Goal: Task Accomplishment & Management: Manage account settings

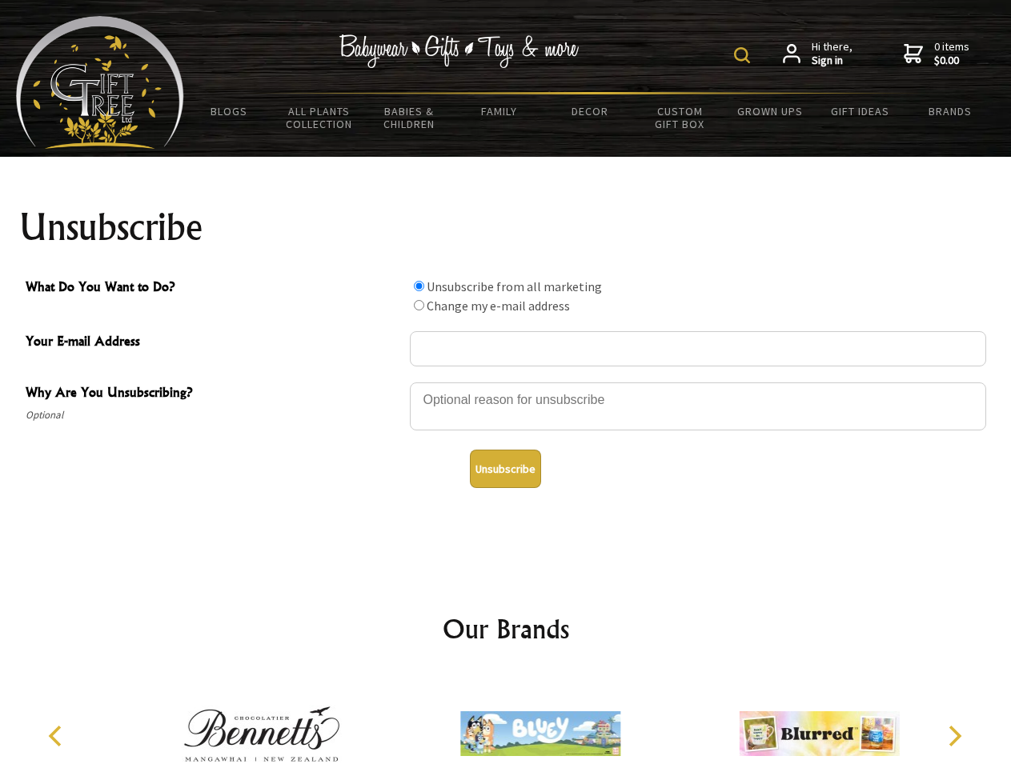
click at [744, 55] on img at bounding box center [742, 55] width 16 height 16
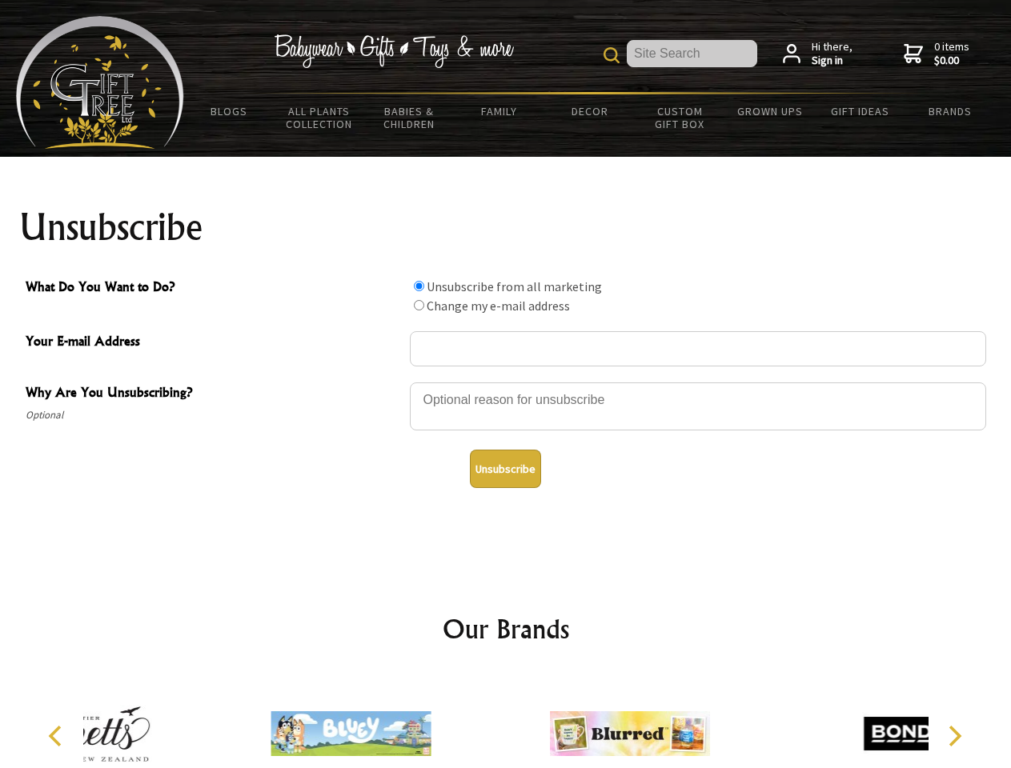
click at [506, 382] on div at bounding box center [698, 409] width 576 height 56
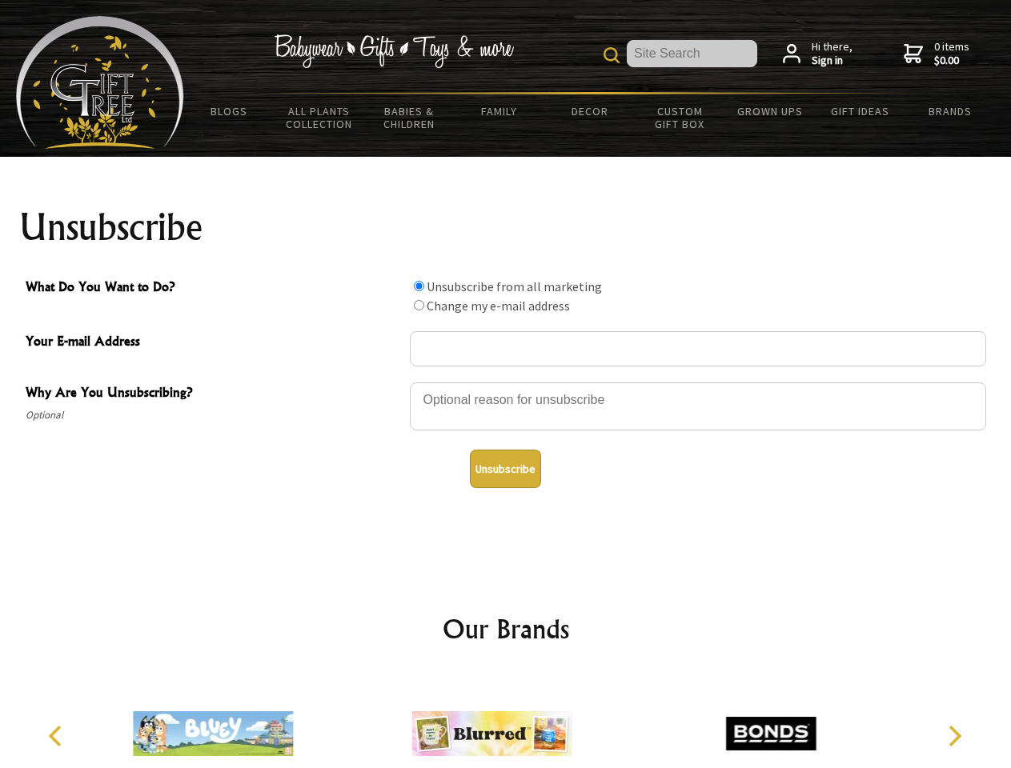
click at [419, 286] on input "What Do You Want to Do?" at bounding box center [419, 286] width 10 height 10
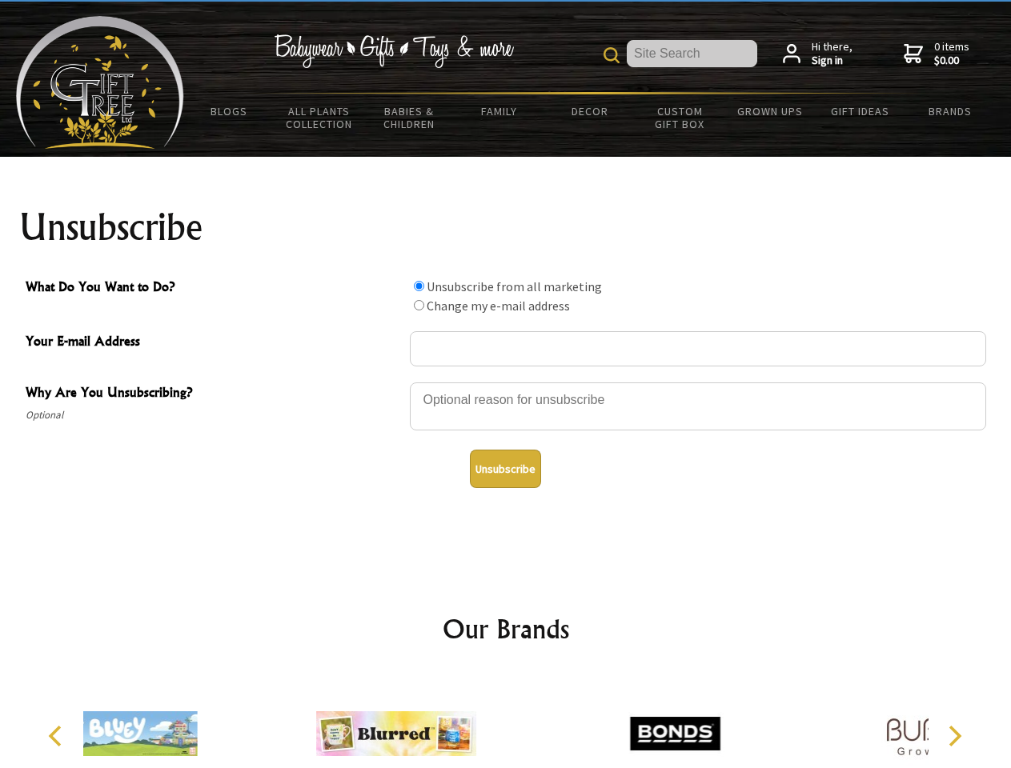
click at [419, 305] on input "What Do You Want to Do?" at bounding box center [419, 305] width 10 height 10
radio input "true"
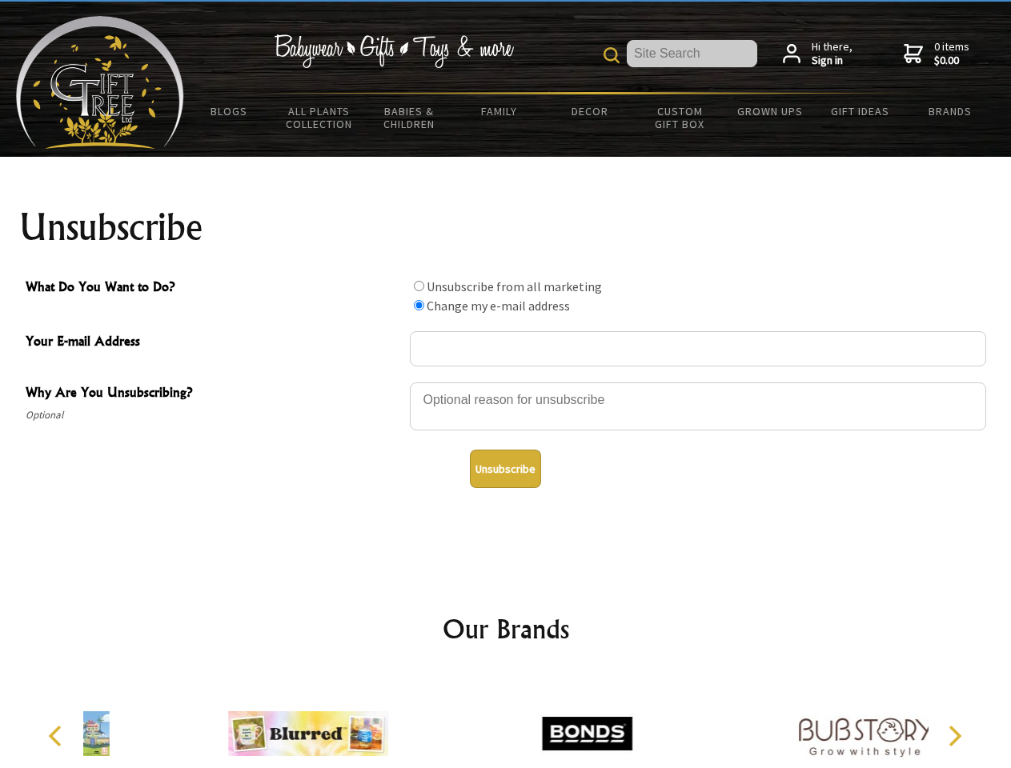
click at [505, 469] on button "Unsubscribe" at bounding box center [505, 469] width 71 height 38
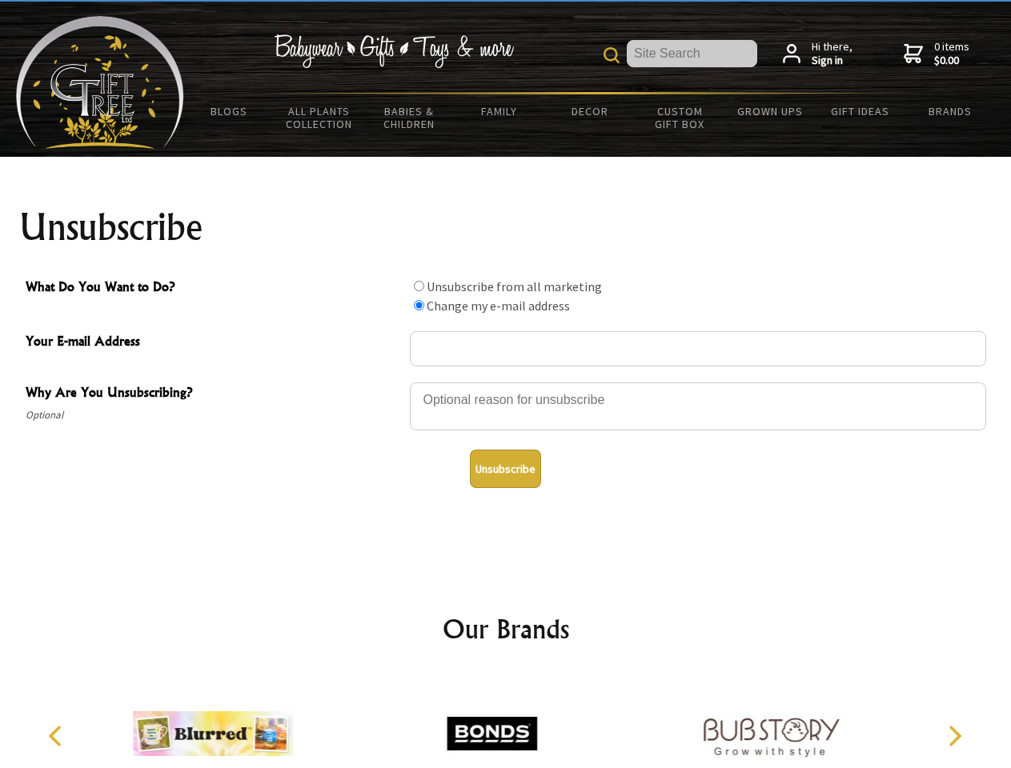
click at [58, 736] on icon "Previous" at bounding box center [56, 736] width 21 height 21
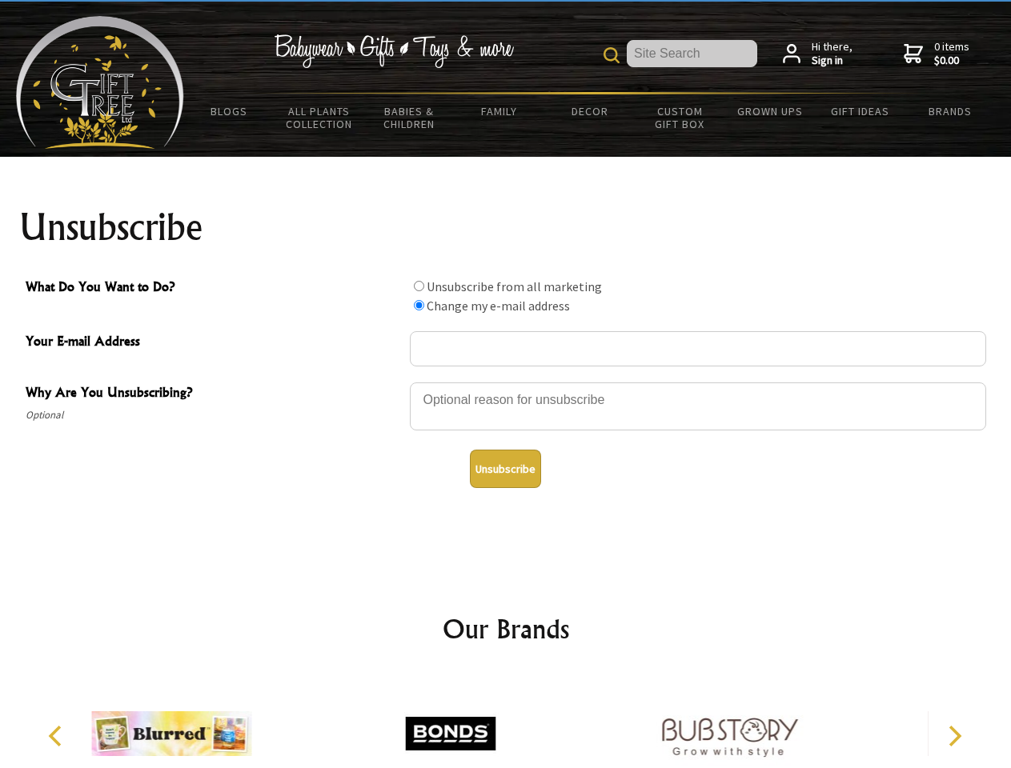
click at [954, 736] on icon "Next" at bounding box center [953, 736] width 21 height 21
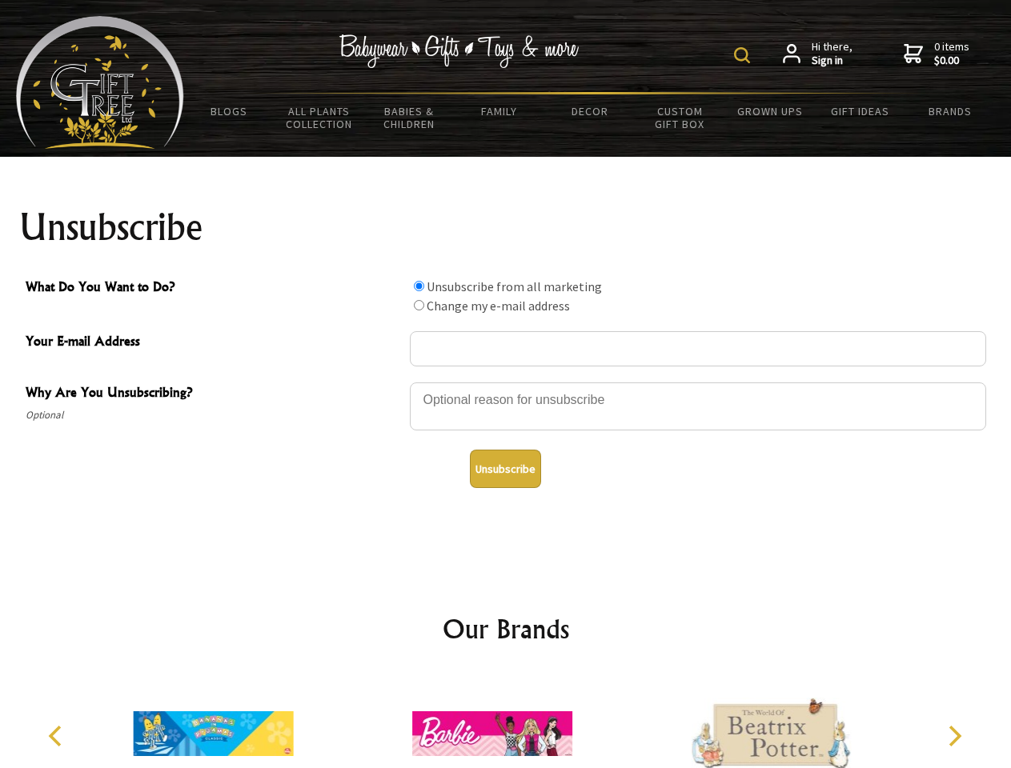
click at [744, 55] on img at bounding box center [742, 55] width 16 height 16
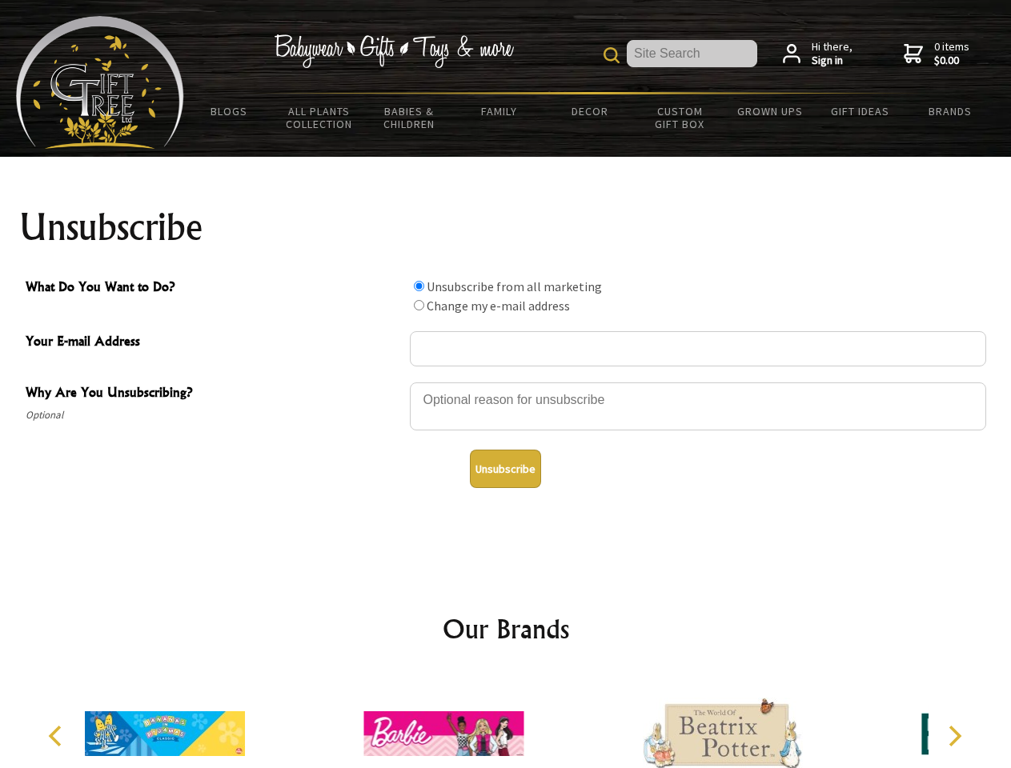
click at [506, 382] on div at bounding box center [698, 409] width 576 height 56
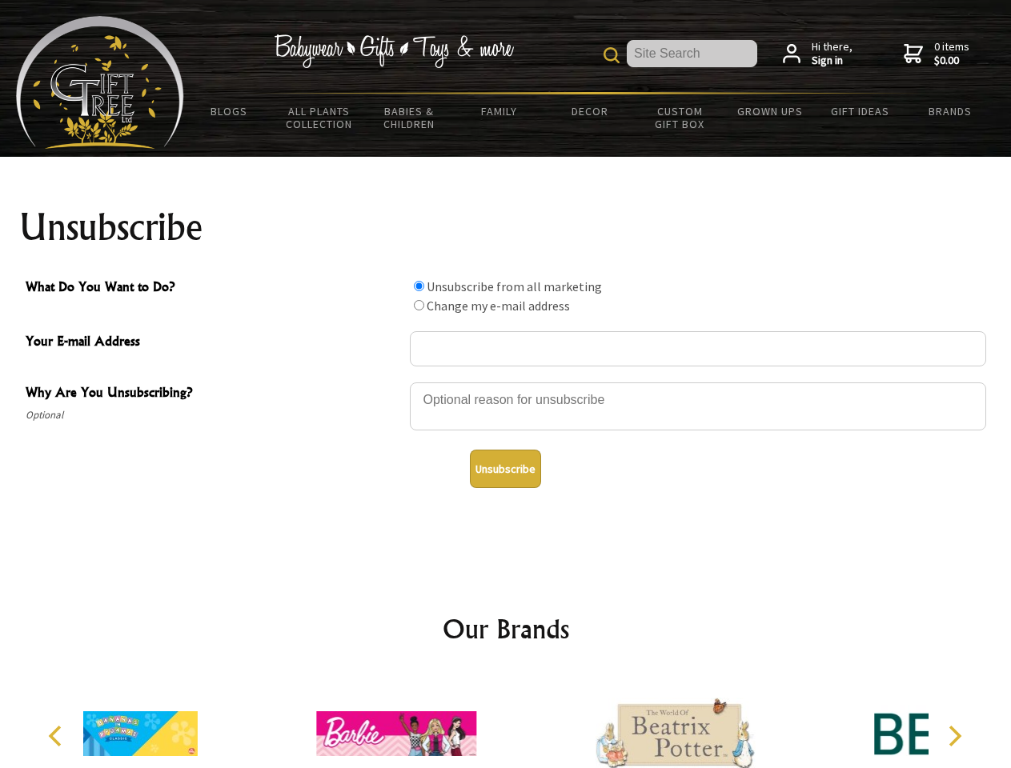
click at [419, 286] on input "What Do You Want to Do?" at bounding box center [419, 286] width 10 height 10
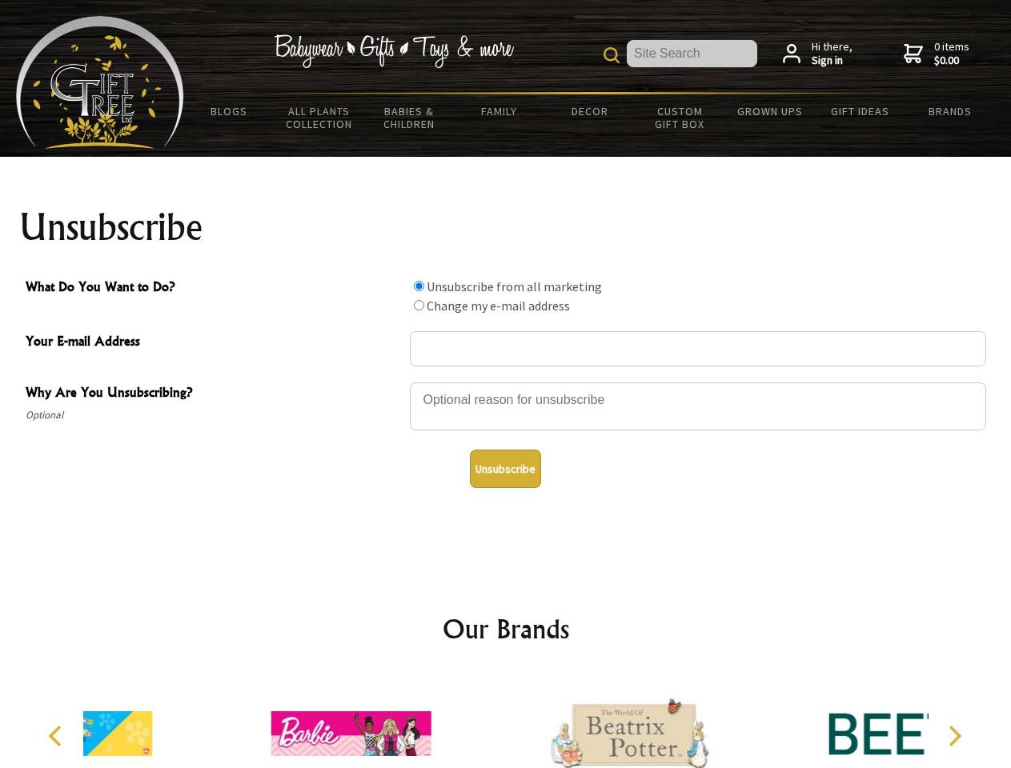
click at [419, 305] on input "What Do You Want to Do?" at bounding box center [419, 305] width 10 height 10
radio input "true"
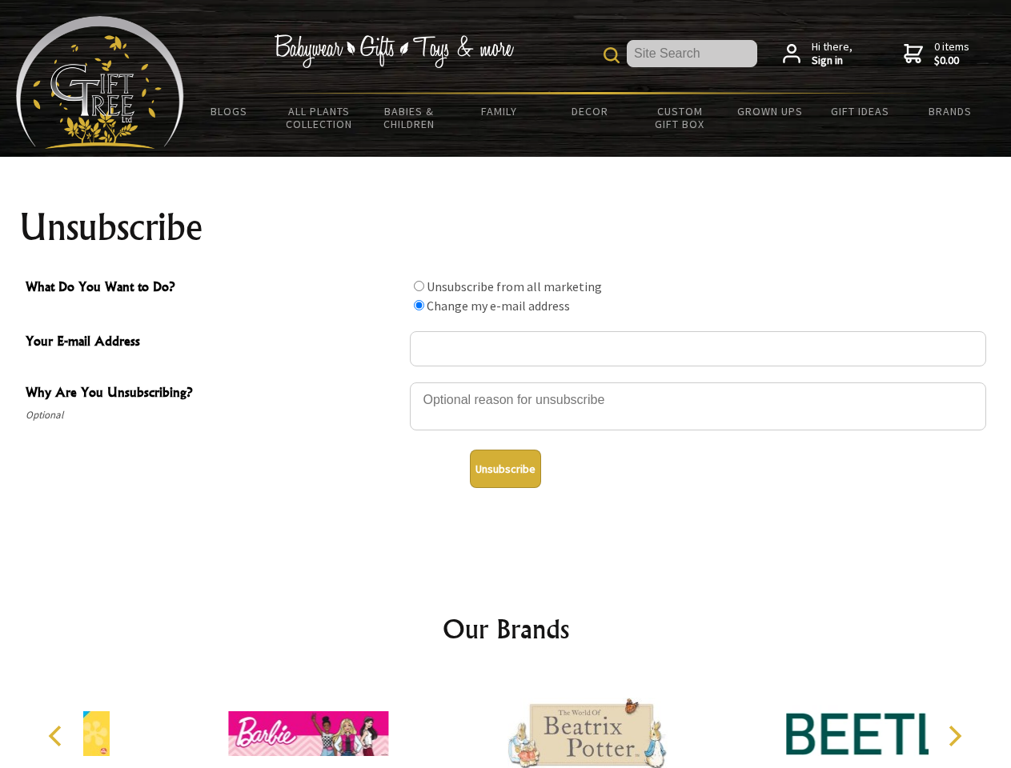
click at [505, 469] on button "Unsubscribe" at bounding box center [505, 469] width 71 height 38
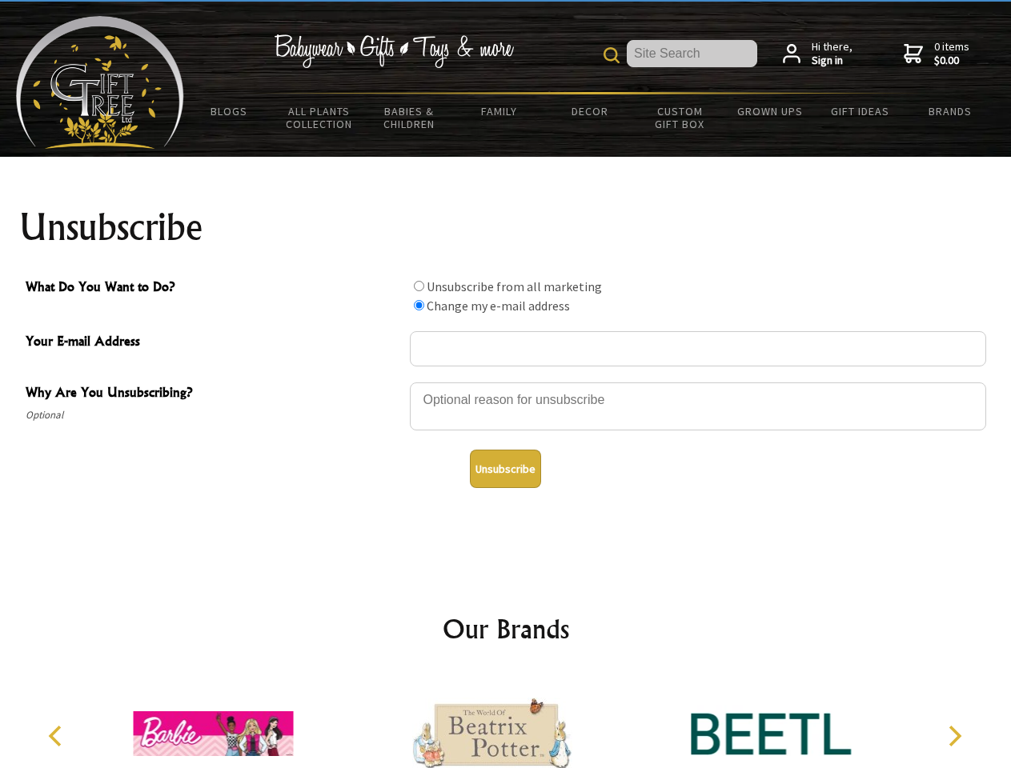
click at [58, 736] on icon "Previous" at bounding box center [56, 736] width 21 height 21
click at [954, 736] on icon "Next" at bounding box center [953, 736] width 21 height 21
